Goal: Task Accomplishment & Management: Manage account settings

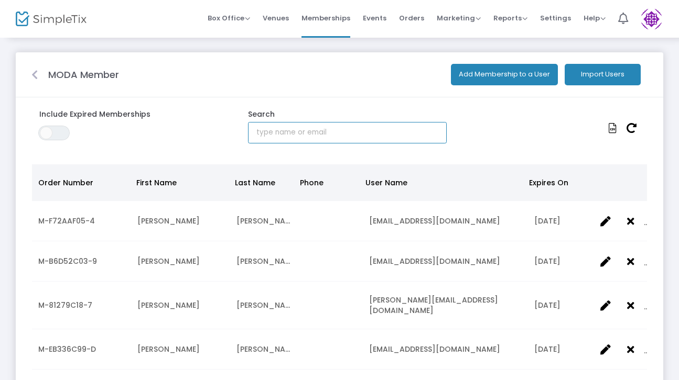
click at [311, 137] on input "text" at bounding box center [347, 132] width 199 height 21
paste input "swiftmm@gmail.com"
type input "swiftmm@gmail.com"
